Goal: Task Accomplishment & Management: Complete application form

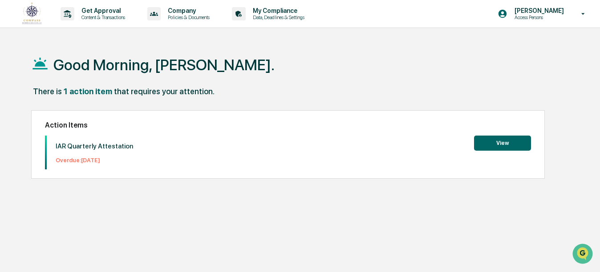
click at [489, 145] on button "View" at bounding box center [502, 143] width 57 height 15
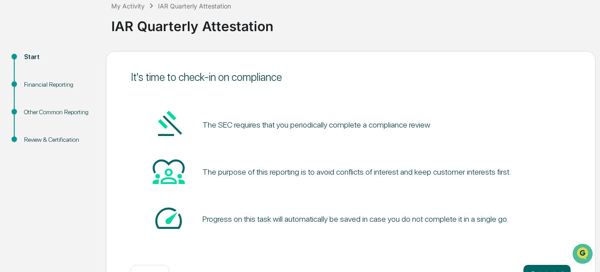
scroll to position [86, 0]
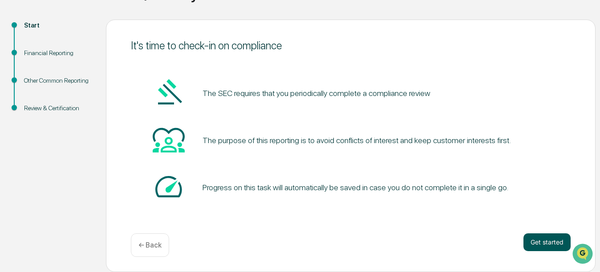
click at [552, 250] on button "Get started" at bounding box center [546, 242] width 47 height 18
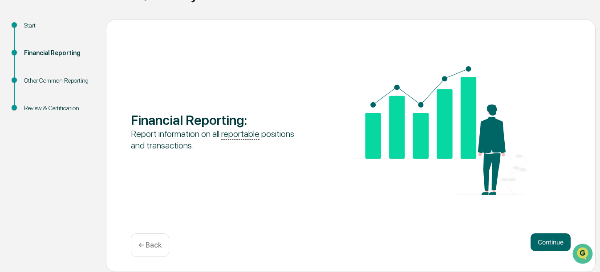
click at [552, 250] on button "Continue" at bounding box center [550, 242] width 40 height 18
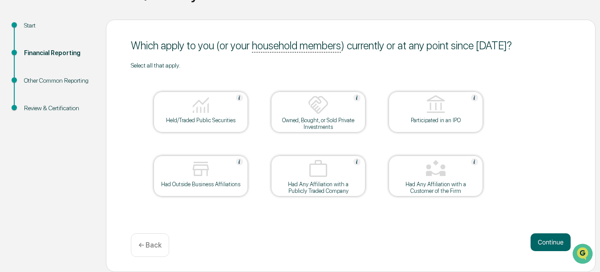
click at [220, 185] on div "Had Outside Business Affiliations" at bounding box center [201, 184] width 80 height 7
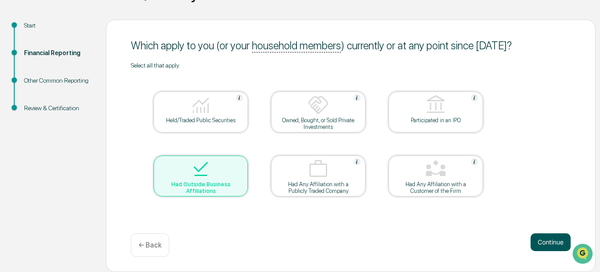
click at [548, 242] on button "Continue" at bounding box center [550, 242] width 40 height 18
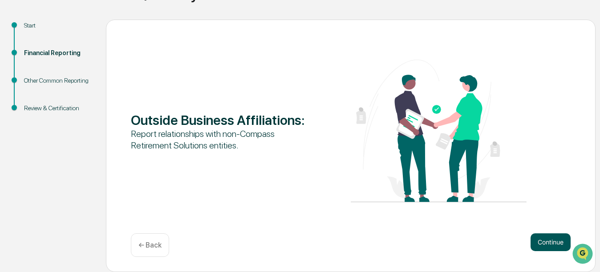
click at [543, 237] on button "Continue" at bounding box center [550, 242] width 40 height 18
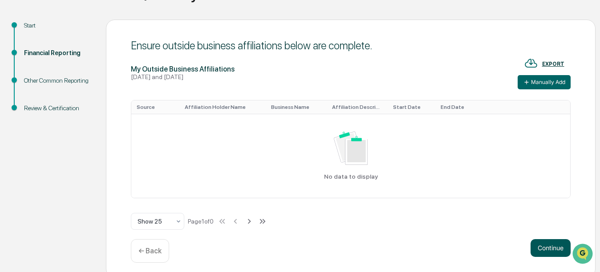
click at [536, 251] on button "Continue" at bounding box center [550, 248] width 40 height 18
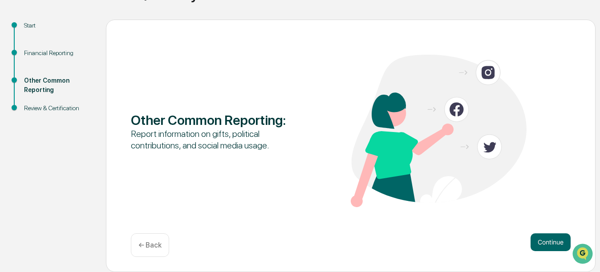
click at [536, 251] on button "Continue" at bounding box center [550, 242] width 40 height 18
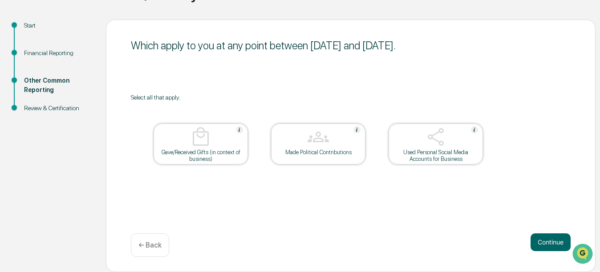
click at [435, 153] on div "Used Personal Social Media Accounts for Business" at bounding box center [435, 155] width 80 height 13
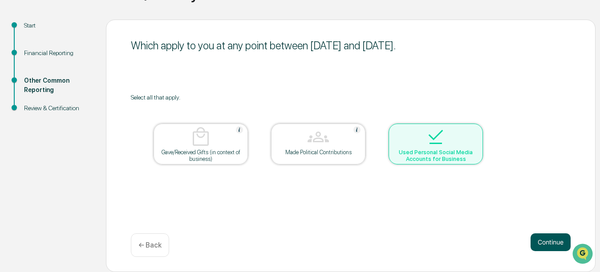
click at [553, 242] on button "Continue" at bounding box center [550, 242] width 40 height 18
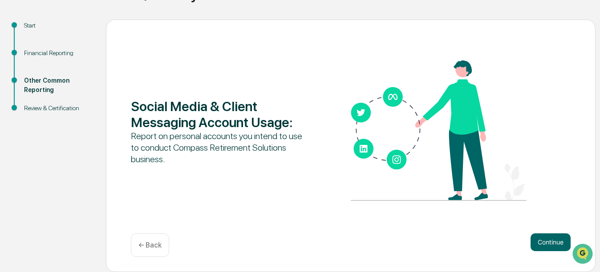
click at [153, 249] on p "← Back" at bounding box center [149, 245] width 23 height 8
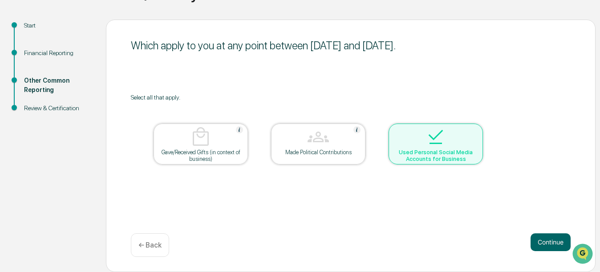
click at [332, 156] on div "Made Political Contributions" at bounding box center [318, 144] width 94 height 41
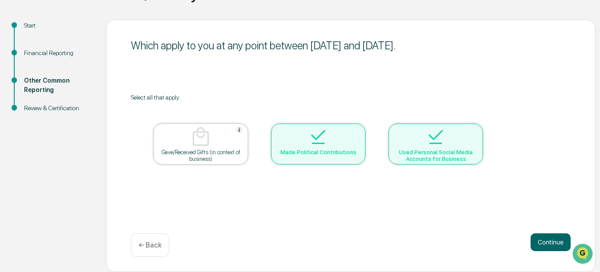
click at [450, 137] on div at bounding box center [435, 137] width 89 height 23
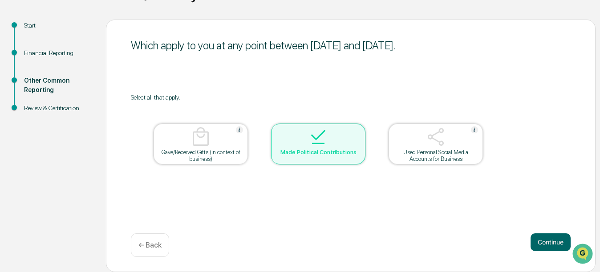
click at [338, 159] on div "Made Political Contributions" at bounding box center [318, 144] width 94 height 41
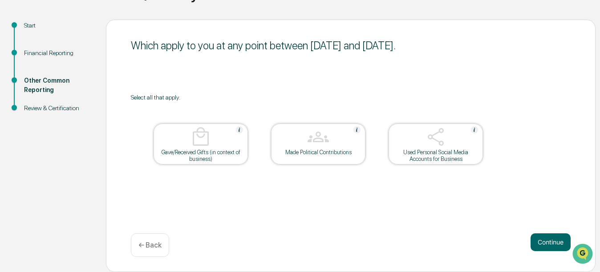
click at [202, 154] on div "Gave/Received Gifts (in context of business)" at bounding box center [201, 155] width 80 height 13
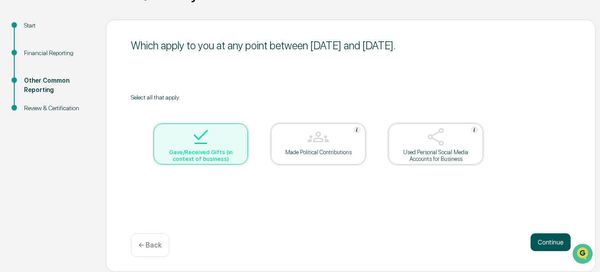
click at [540, 246] on button "Continue" at bounding box center [550, 242] width 40 height 18
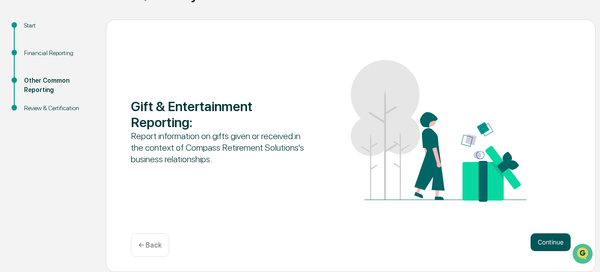
click at [547, 247] on button "Continue" at bounding box center [550, 242] width 40 height 18
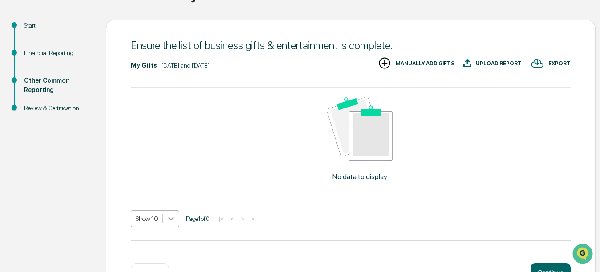
click at [169, 218] on body "Get Approval Content & Transactions Company Policies & Documents My Compliance …" at bounding box center [300, 108] width 600 height 388
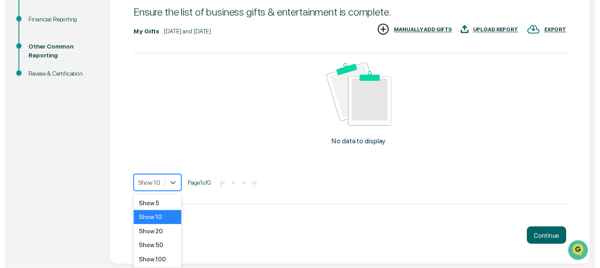
scroll to position [116, 0]
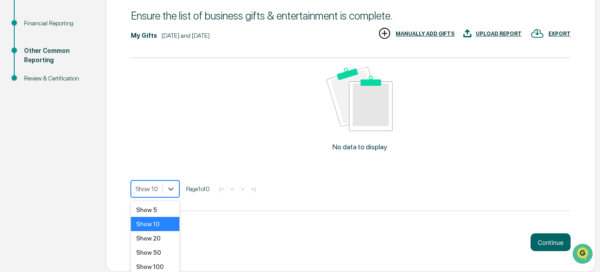
click at [221, 241] on div "Continue ← Back" at bounding box center [350, 245] width 439 height 24
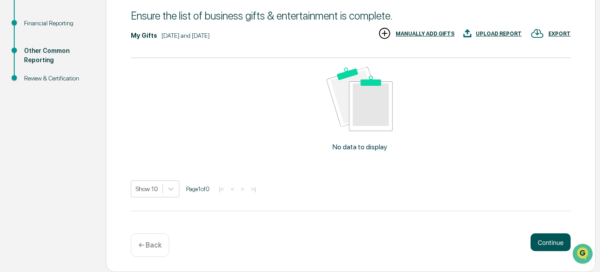
click at [549, 235] on button "Continue" at bounding box center [550, 242] width 40 height 18
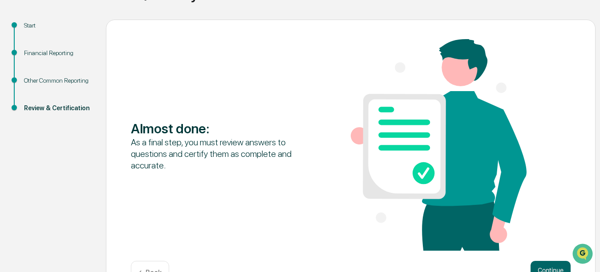
scroll to position [114, 0]
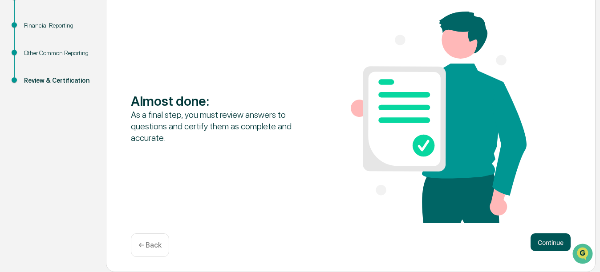
click at [546, 246] on button "Continue" at bounding box center [550, 242] width 40 height 18
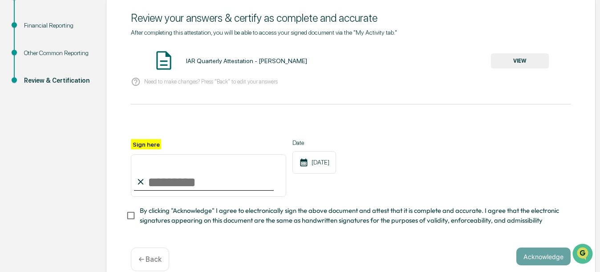
click at [163, 185] on input "Sign here" at bounding box center [208, 175] width 155 height 43
click at [253, 187] on input "**********" at bounding box center [208, 175] width 155 height 43
type input "**********"
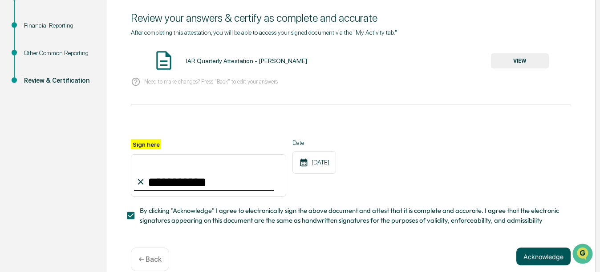
click at [538, 260] on button "Acknowledge" at bounding box center [543, 257] width 54 height 18
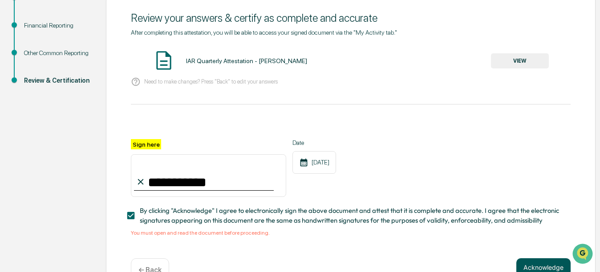
click at [548, 270] on button "Acknowledge" at bounding box center [543, 267] width 54 height 18
click at [559, 270] on button "Acknowledge" at bounding box center [543, 267] width 54 height 18
click at [562, 262] on button "Acknowledge" at bounding box center [543, 267] width 54 height 18
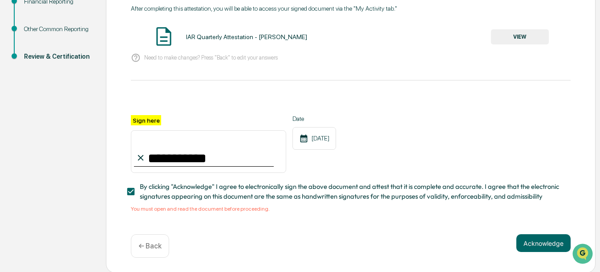
scroll to position [141, 0]
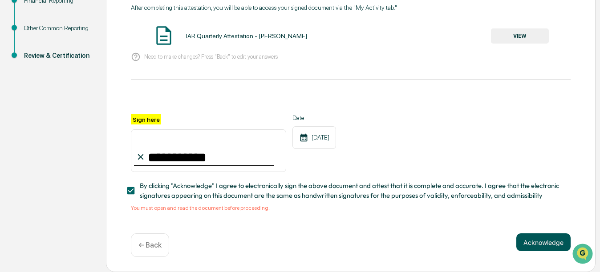
click at [529, 242] on button "Acknowledge" at bounding box center [543, 242] width 54 height 18
click at [524, 242] on button "Acknowledge" at bounding box center [543, 242] width 54 height 18
click at [531, 243] on button "Acknowledge" at bounding box center [543, 242] width 54 height 18
click at [506, 33] on button "VIEW" at bounding box center [520, 35] width 58 height 15
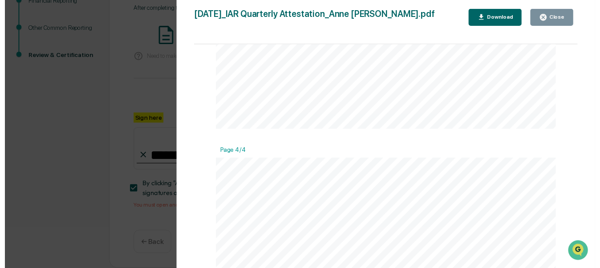
scroll to position [1833, 0]
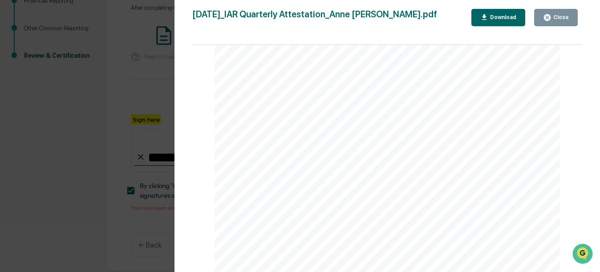
click at [582, 162] on div "Version History [DATE] 06:56 PM [PERSON_NAME] [DATE]_IAR Quarterly Attestation_…" at bounding box center [386, 145] width 425 height 290
click at [556, 17] on div "Close" at bounding box center [559, 17] width 17 height 6
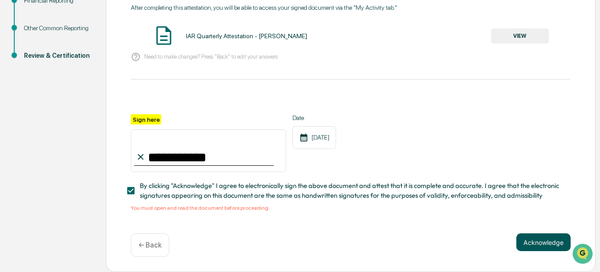
click at [553, 241] on button "Acknowledge" at bounding box center [543, 242] width 54 height 18
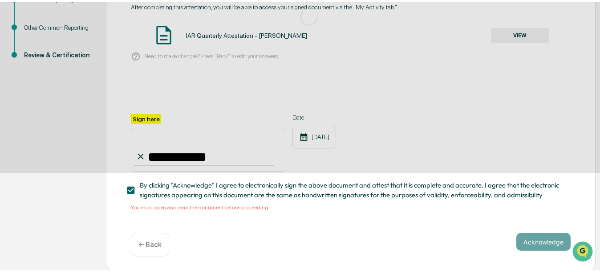
scroll to position [86, 0]
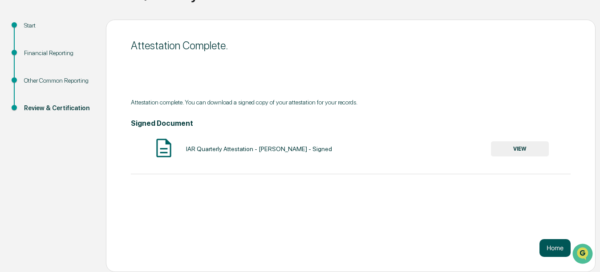
click at [560, 249] on button "Home" at bounding box center [554, 248] width 31 height 18
